Goal: Task Accomplishment & Management: Use online tool/utility

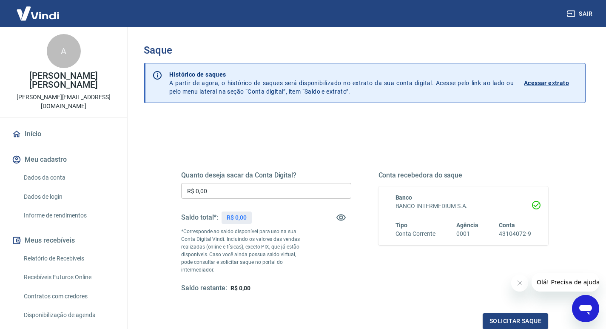
click at [219, 189] on input "R$ 0,00" at bounding box center [266, 191] width 170 height 16
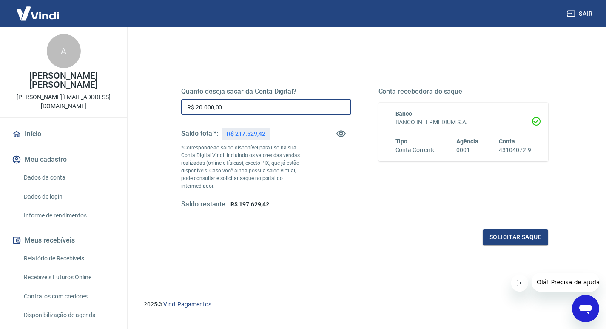
scroll to position [85, 0]
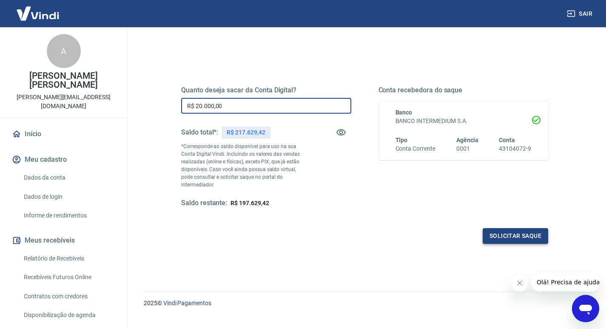
type input "R$ 20.000,00"
click at [511, 229] on button "Solicitar saque" at bounding box center [516, 236] width 66 height 16
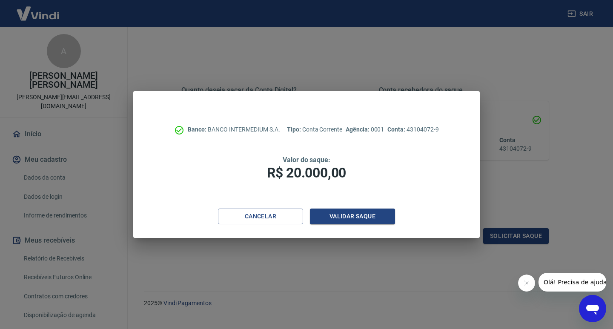
click at [519, 280] on button "Fechar mensagem da empresa" at bounding box center [525, 282] width 17 height 17
click at [348, 220] on button "Validar saque" at bounding box center [352, 217] width 85 height 16
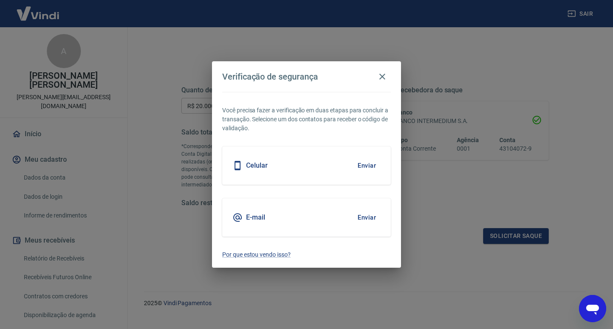
click at [361, 164] on button "Enviar" at bounding box center [367, 166] width 28 height 18
click at [377, 165] on button "Enviar" at bounding box center [367, 166] width 28 height 18
click at [370, 167] on button "Enviar" at bounding box center [367, 166] width 28 height 18
drag, startPoint x: 370, startPoint y: 167, endPoint x: 314, endPoint y: 169, distance: 56.2
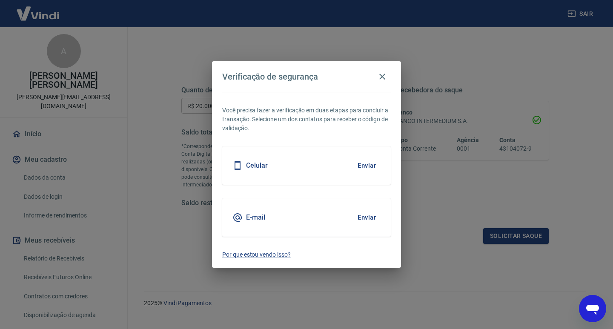
click at [366, 168] on button "Enviar" at bounding box center [367, 166] width 28 height 18
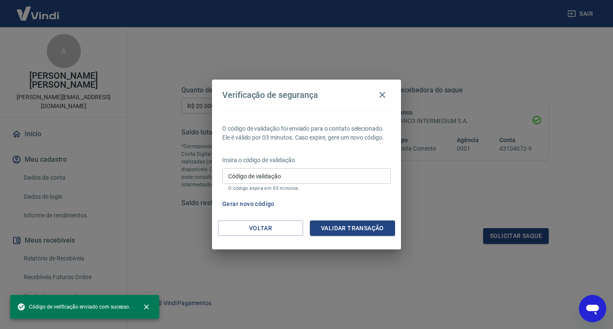
drag, startPoint x: 270, startPoint y: 171, endPoint x: 261, endPoint y: 167, distance: 9.7
click at [254, 171] on div "Código de validação Código de validação O código expira em 03 minutos." at bounding box center [306, 179] width 169 height 23
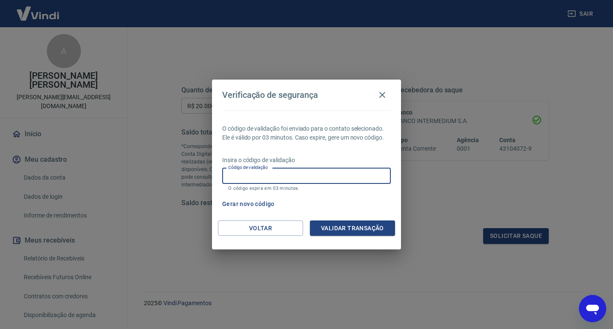
click at [332, 168] on input "Código de validação" at bounding box center [306, 176] width 169 height 16
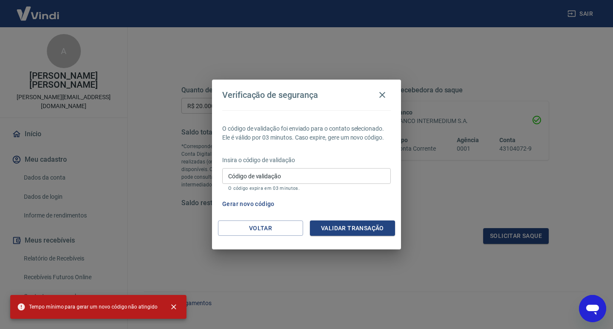
click at [194, 194] on div "Verificação de segurança O código de validação foi enviado para o contato selec…" at bounding box center [306, 164] width 613 height 329
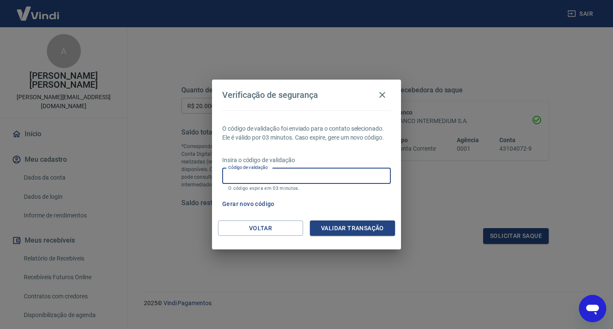
click at [270, 177] on input "Código de validação" at bounding box center [306, 176] width 169 height 16
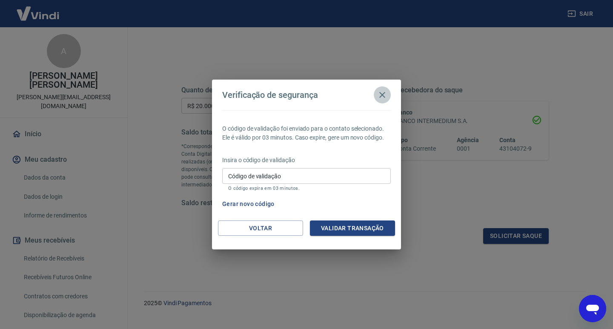
click at [379, 91] on icon "button" at bounding box center [382, 95] width 10 height 10
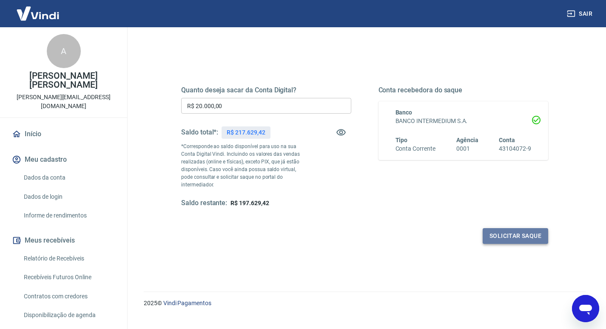
click at [493, 228] on button "Solicitar saque" at bounding box center [516, 236] width 66 height 16
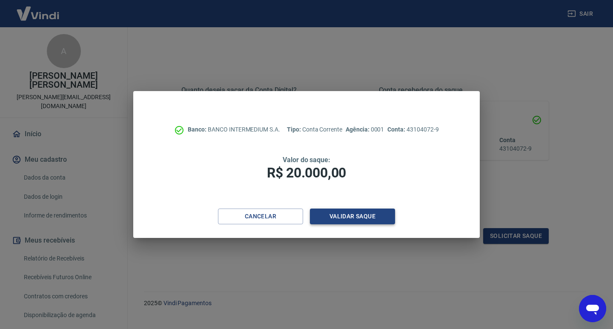
click at [382, 214] on button "Validar saque" at bounding box center [352, 217] width 85 height 16
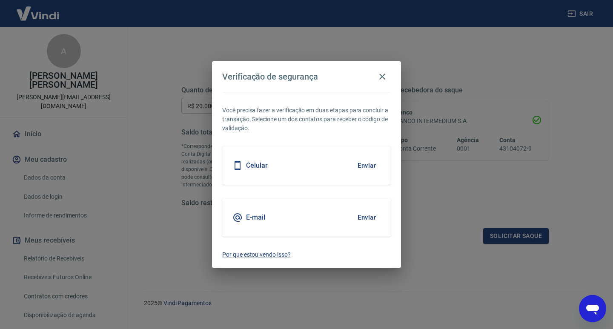
click at [370, 163] on button "Enviar" at bounding box center [367, 166] width 28 height 18
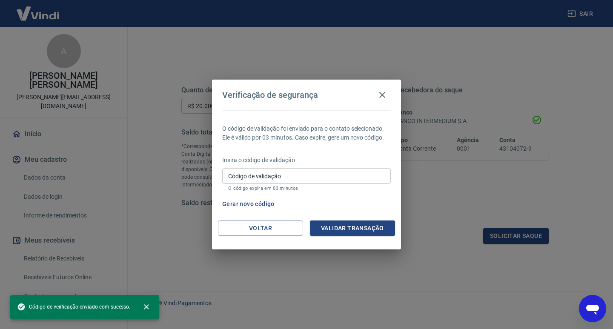
drag, startPoint x: 308, startPoint y: 174, endPoint x: 304, endPoint y: 163, distance: 11.2
click at [308, 174] on input "Código de validação" at bounding box center [306, 176] width 169 height 16
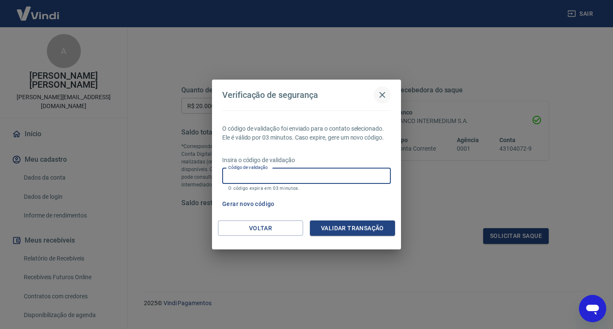
click at [382, 91] on icon "button" at bounding box center [382, 95] width 10 height 10
